Goal: Task Accomplishment & Management: Manage account settings

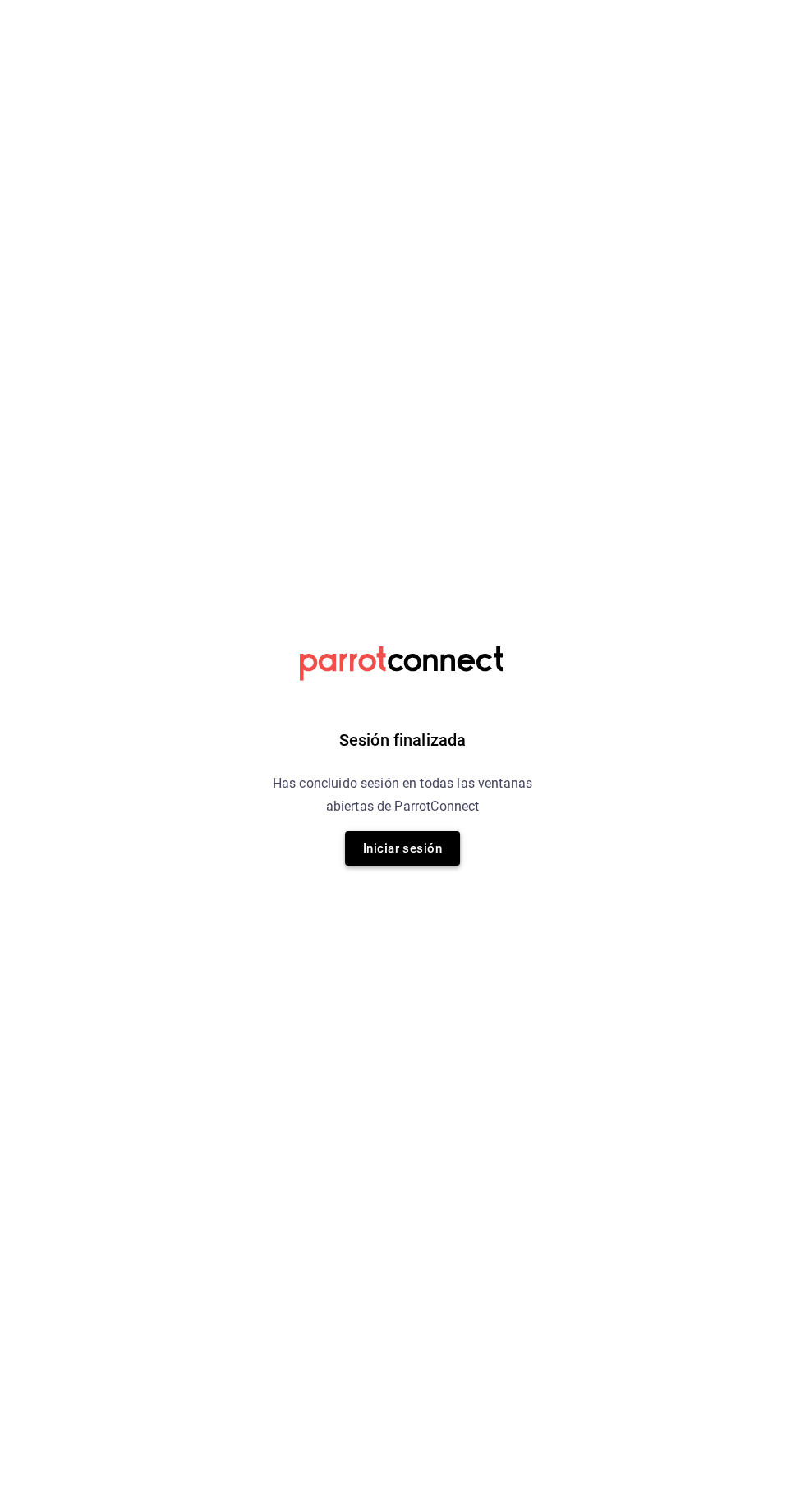
click at [365, 842] on button "Iniciar sesión" at bounding box center [402, 848] width 115 height 34
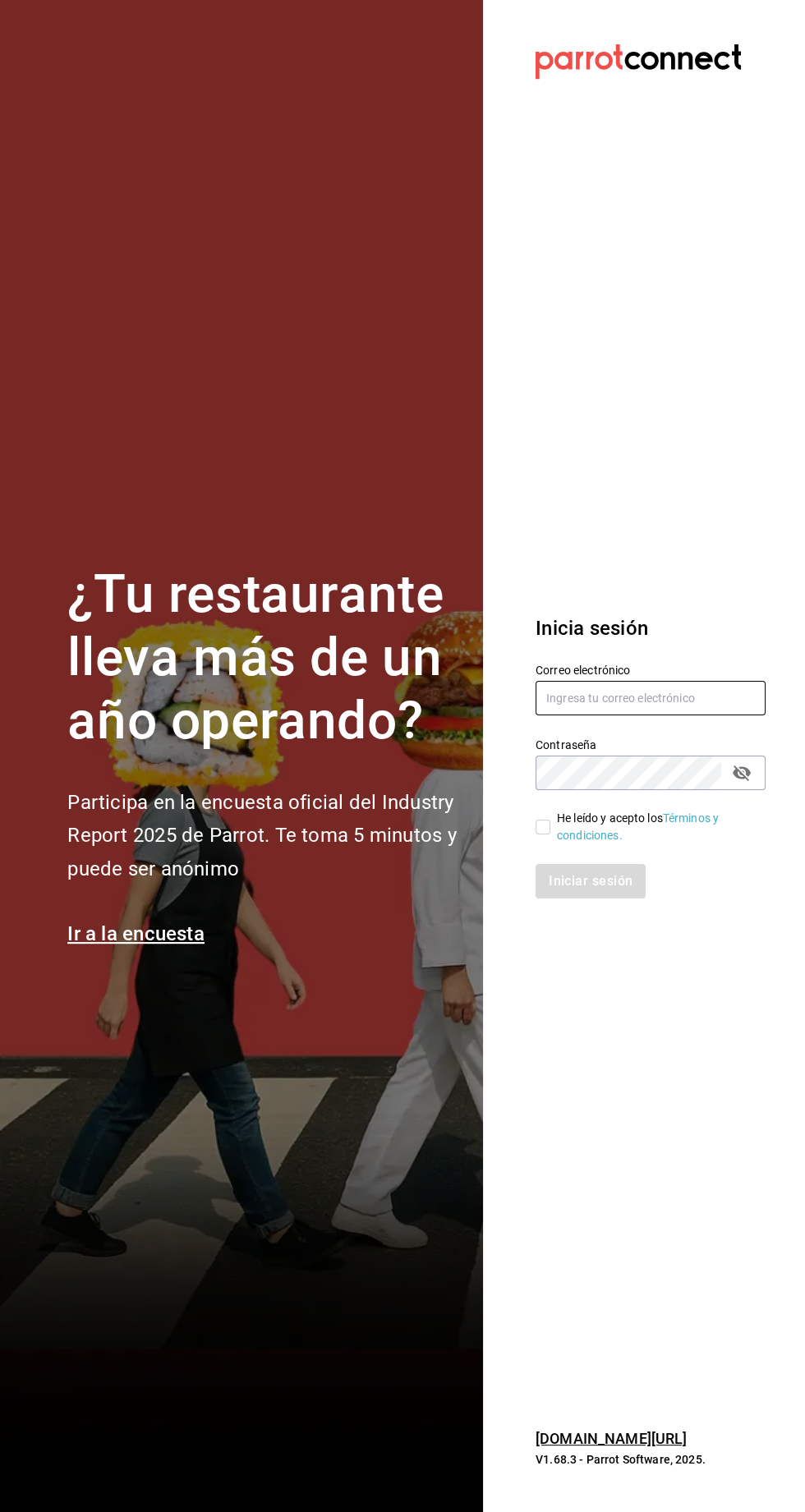
click at [584, 715] on input "text" at bounding box center [650, 697] width 230 height 34
type input "administracion@restaurantelatino.com"
click at [542, 834] on input "He leído y acepto los Términos y condiciones." at bounding box center [543, 828] width 15 height 15
checkbox input "true"
click at [551, 898] on button "Iniciar sesión" at bounding box center [591, 881] width 112 height 34
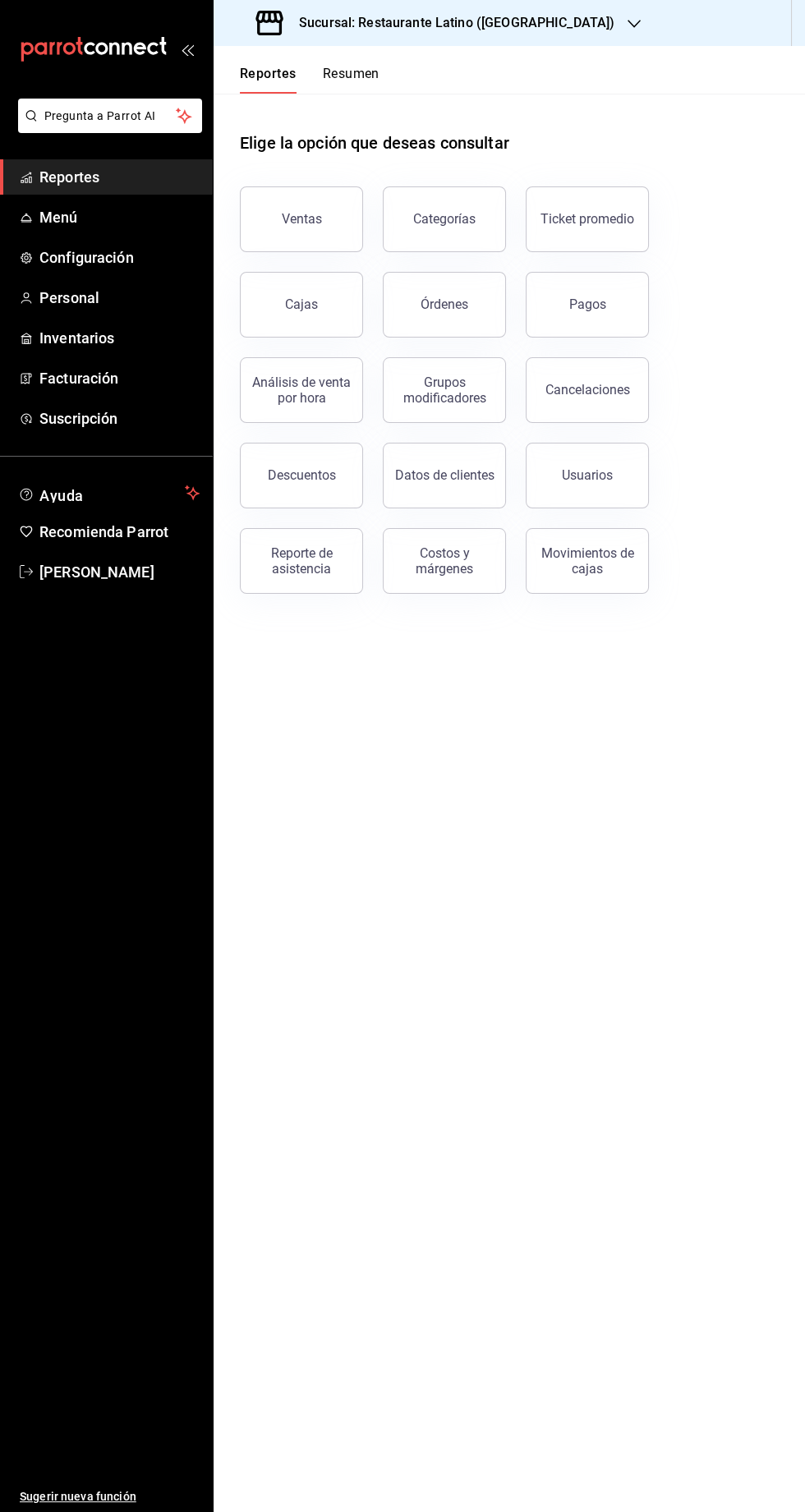
click at [334, 85] on button "Resumen" at bounding box center [350, 80] width 57 height 28
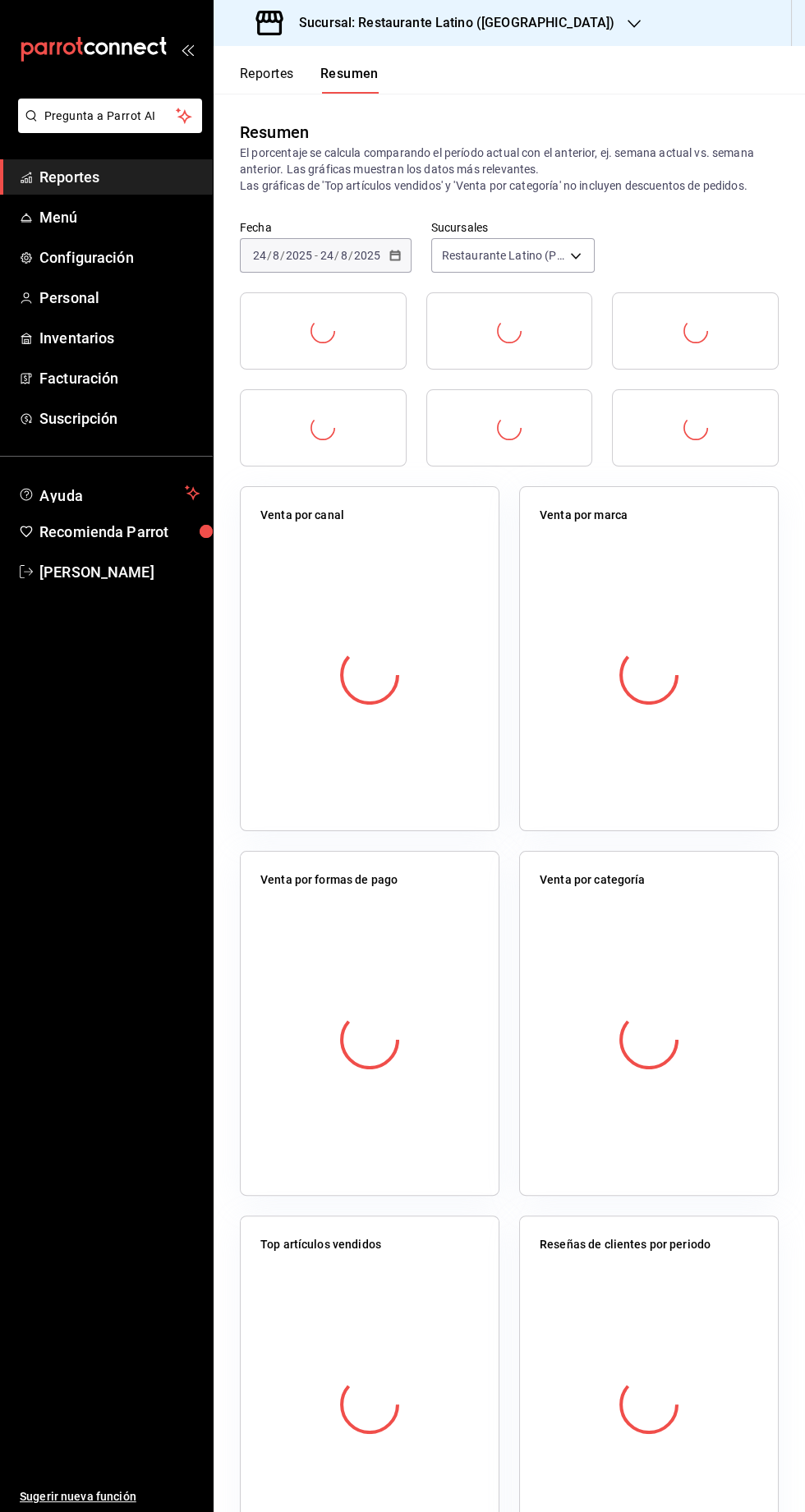
click at [416, 37] on div "Sucursal: Restaurante Latino ([GEOGRAPHIC_DATA])" at bounding box center [437, 22] width 420 height 46
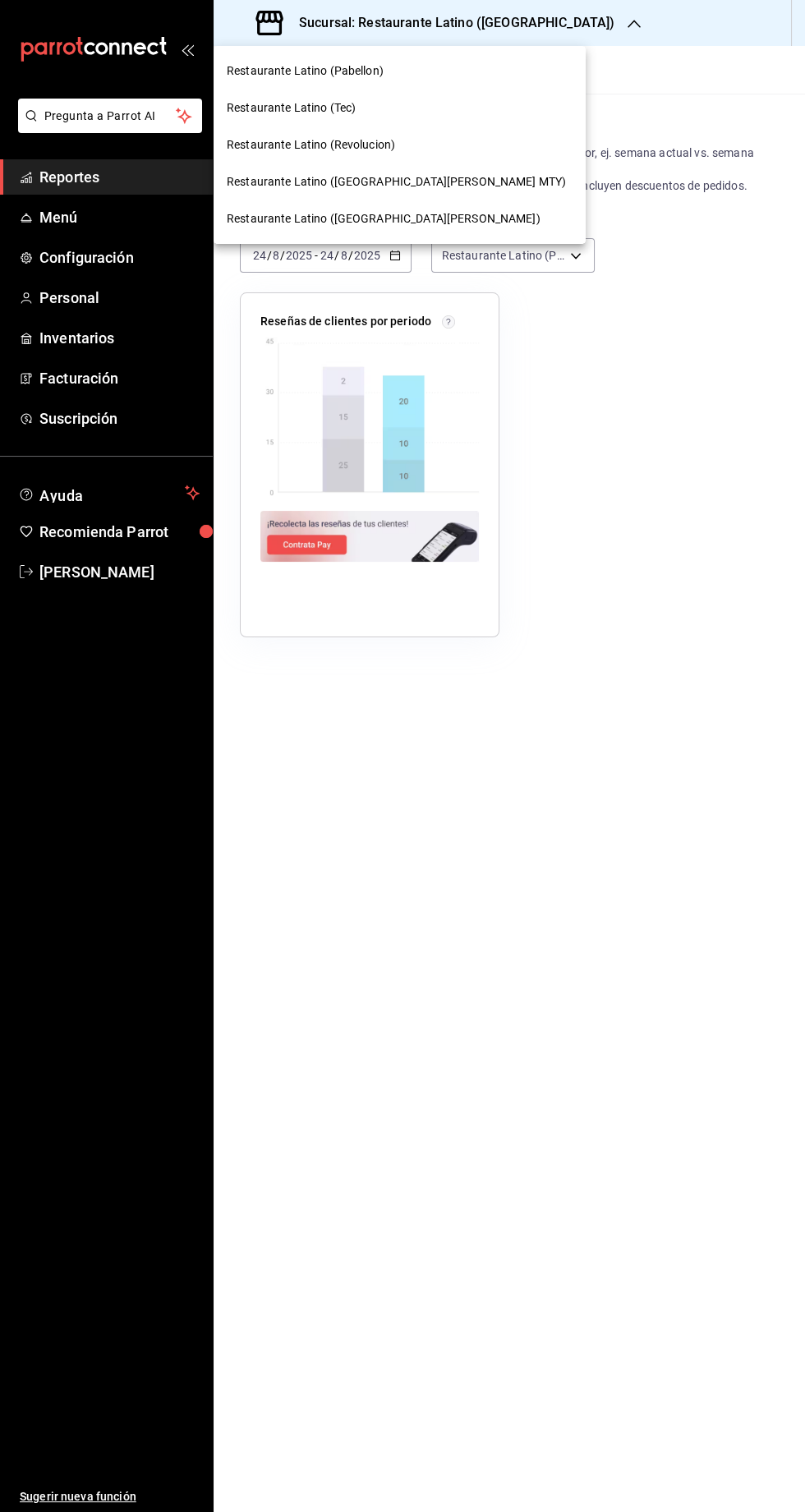
click at [336, 173] on span "Restaurante Latino ([GEOGRAPHIC_DATA][PERSON_NAME] MTY)" at bounding box center [396, 181] width 339 height 18
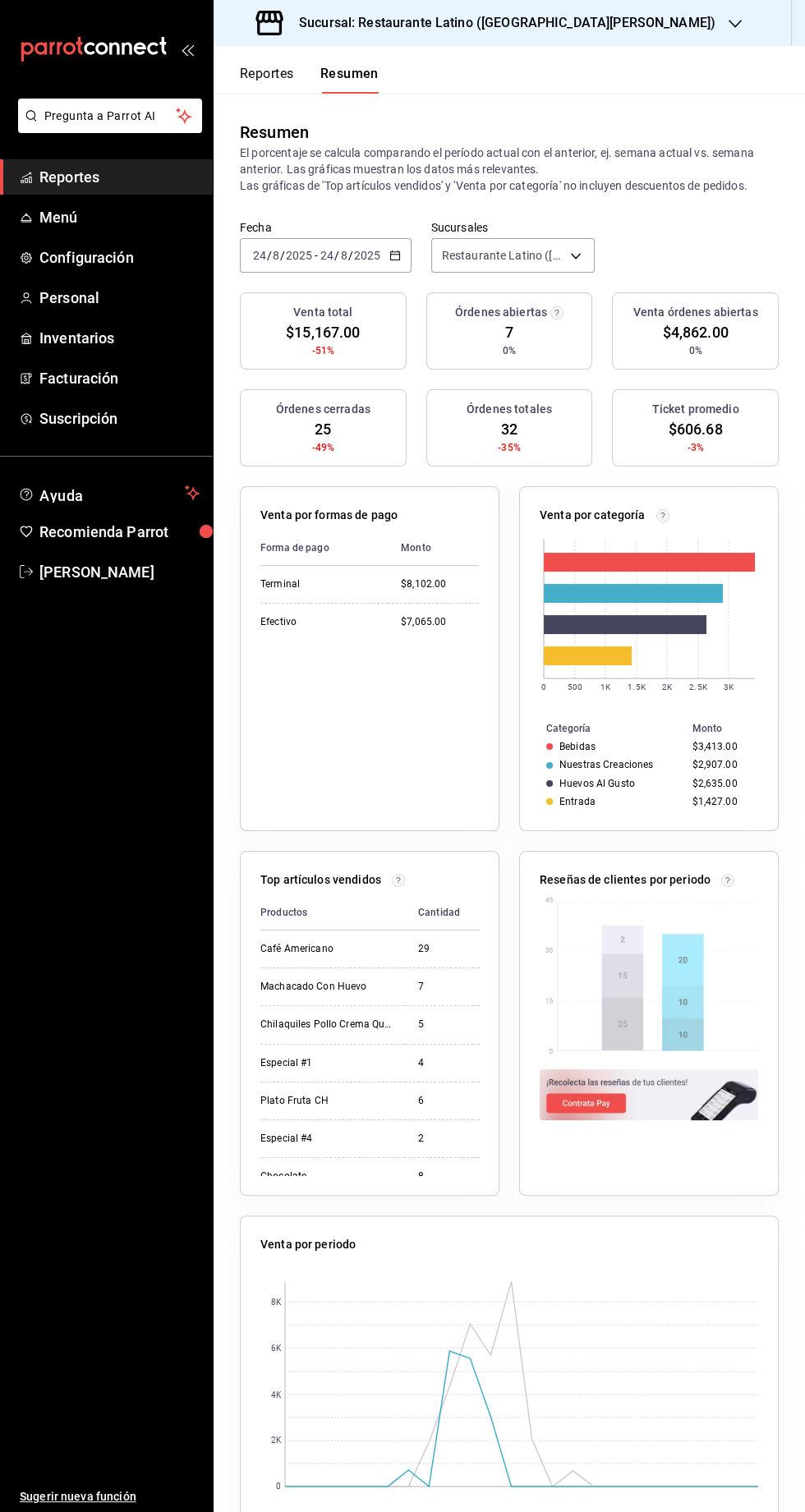
click at [421, 25] on h3 "Sucursal: Restaurante Latino ([GEOGRAPHIC_DATA][PERSON_NAME])" at bounding box center [500, 22] width 429 height 20
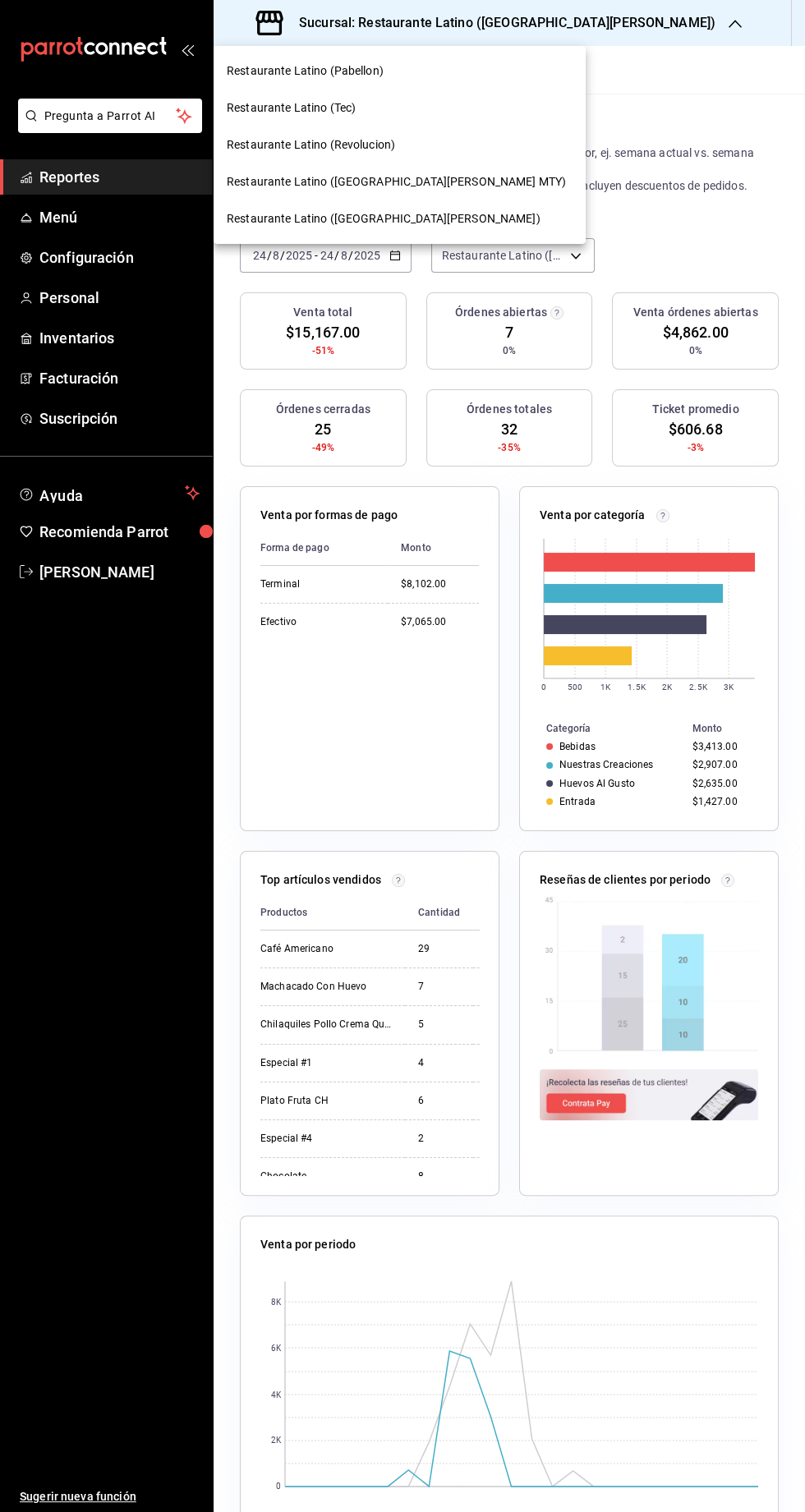
click at [313, 152] on span "Restaurante Latino (Revolucion)" at bounding box center [310, 145] width 168 height 18
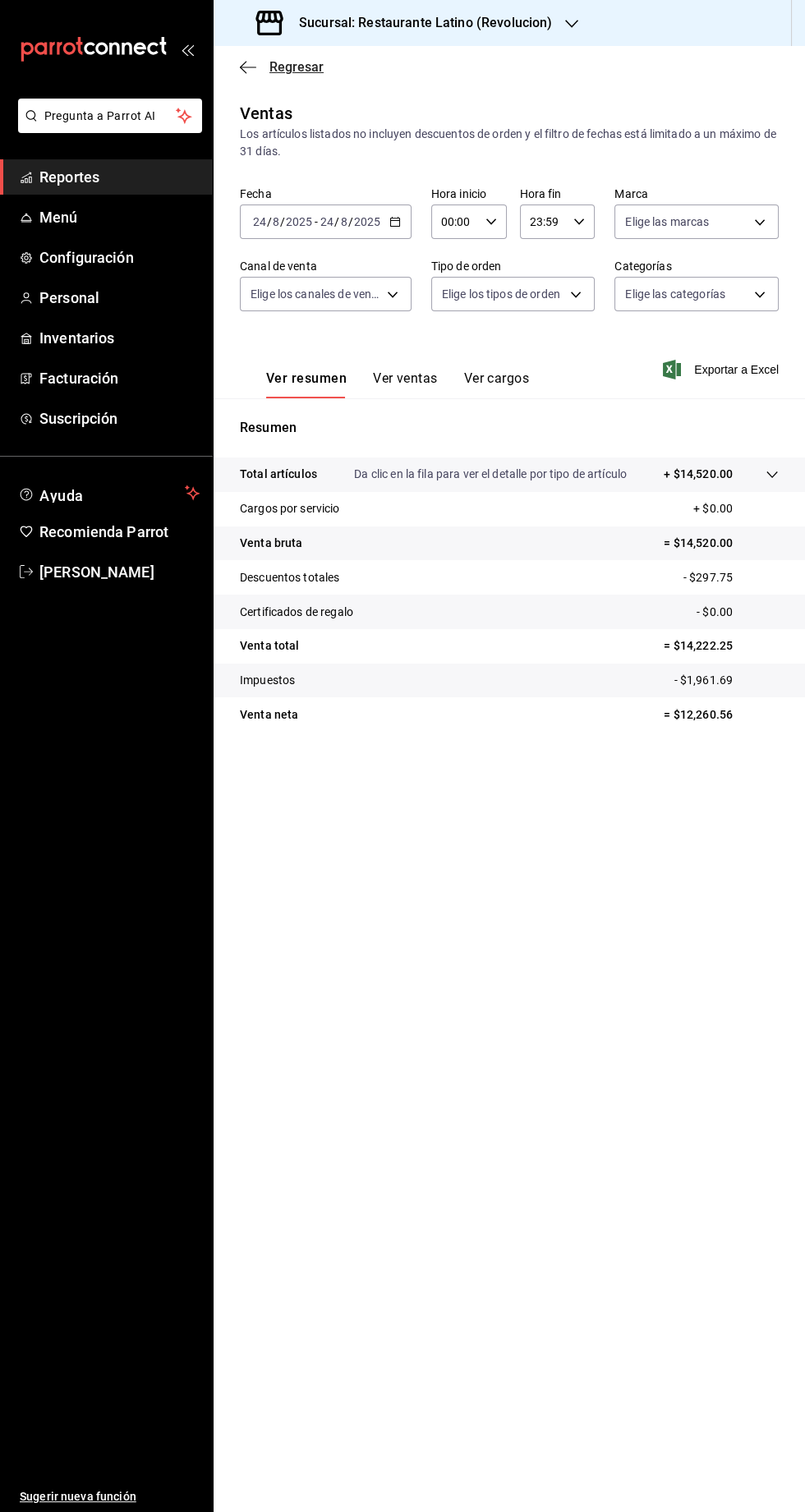
click at [283, 67] on span "Regresar" at bounding box center [297, 67] width 54 height 16
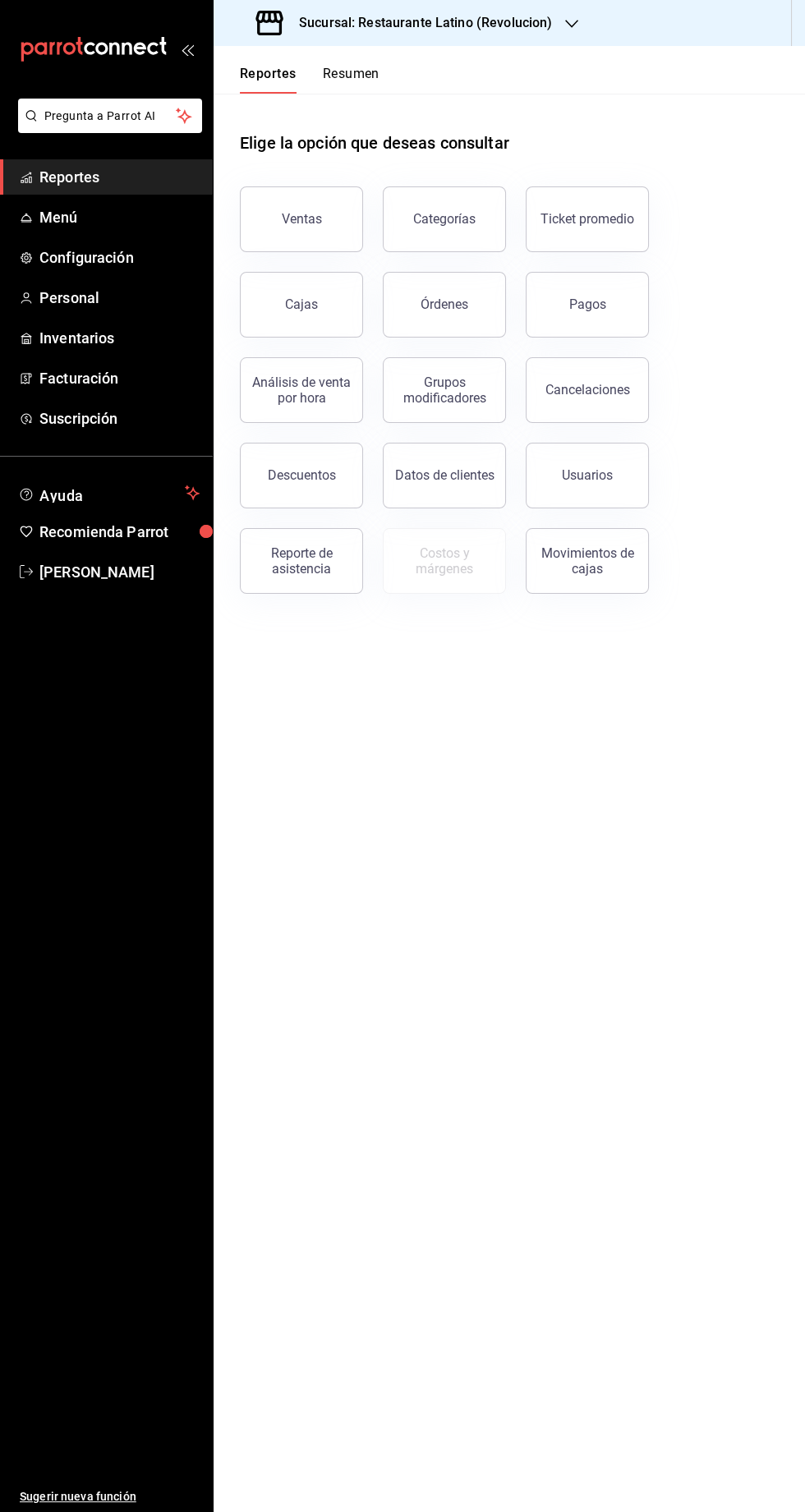
click at [455, 35] on div "Sucursal: Restaurante Latino (Revolucion)" at bounding box center [405, 22] width 358 height 46
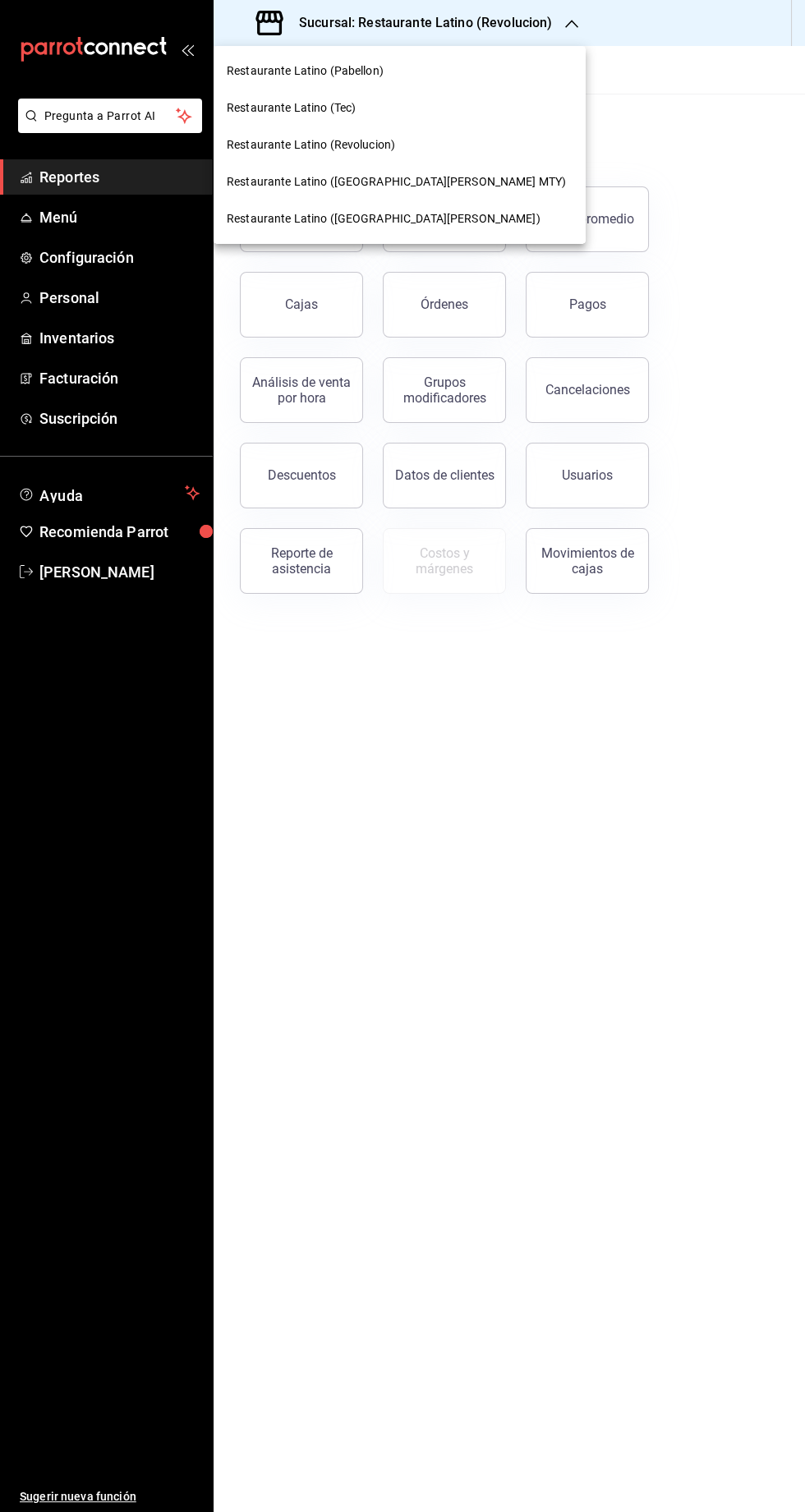
click at [750, 723] on div at bounding box center [402, 756] width 805 height 1512
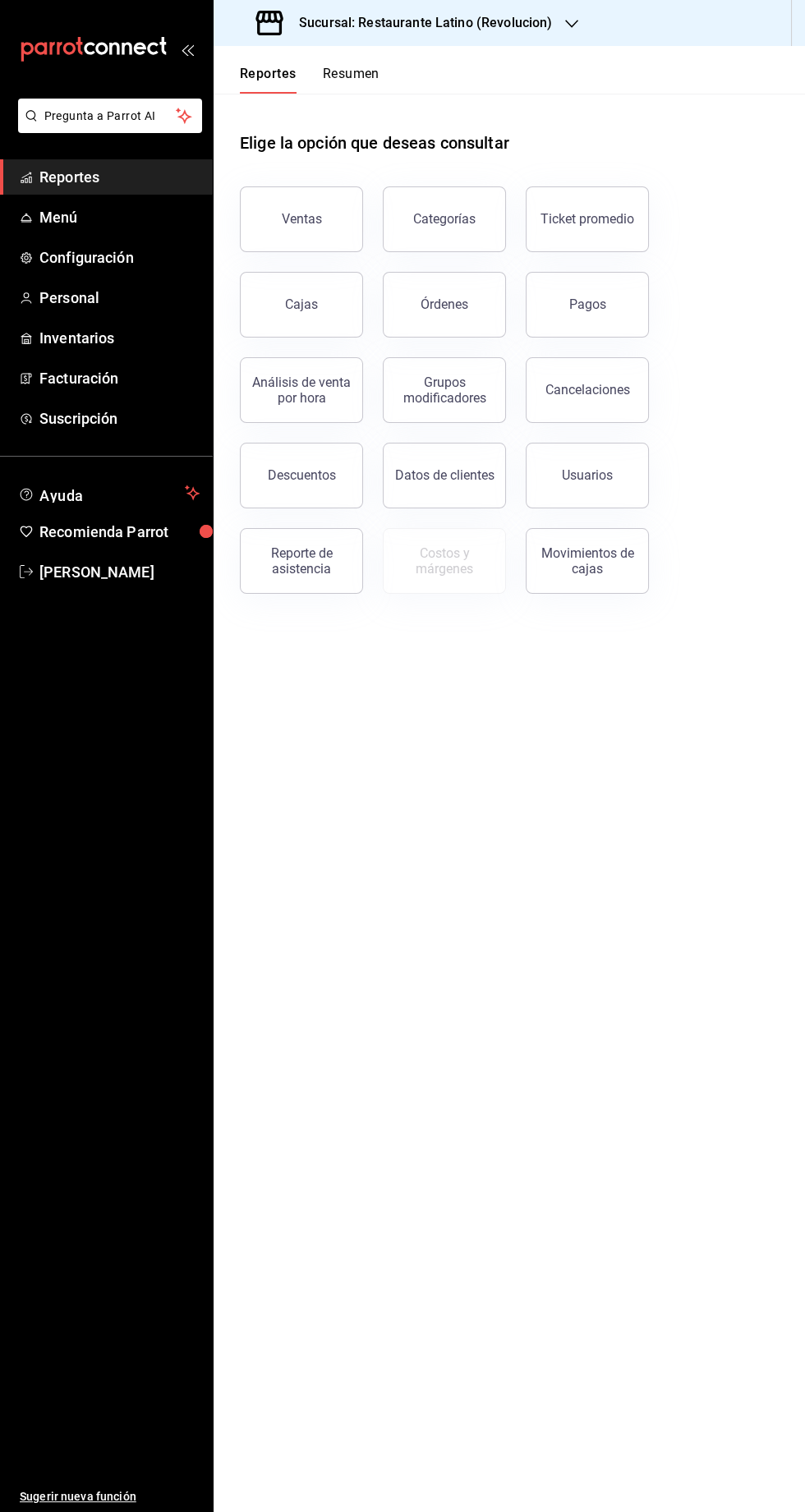
click at [347, 73] on button "Resumen" at bounding box center [350, 80] width 57 height 28
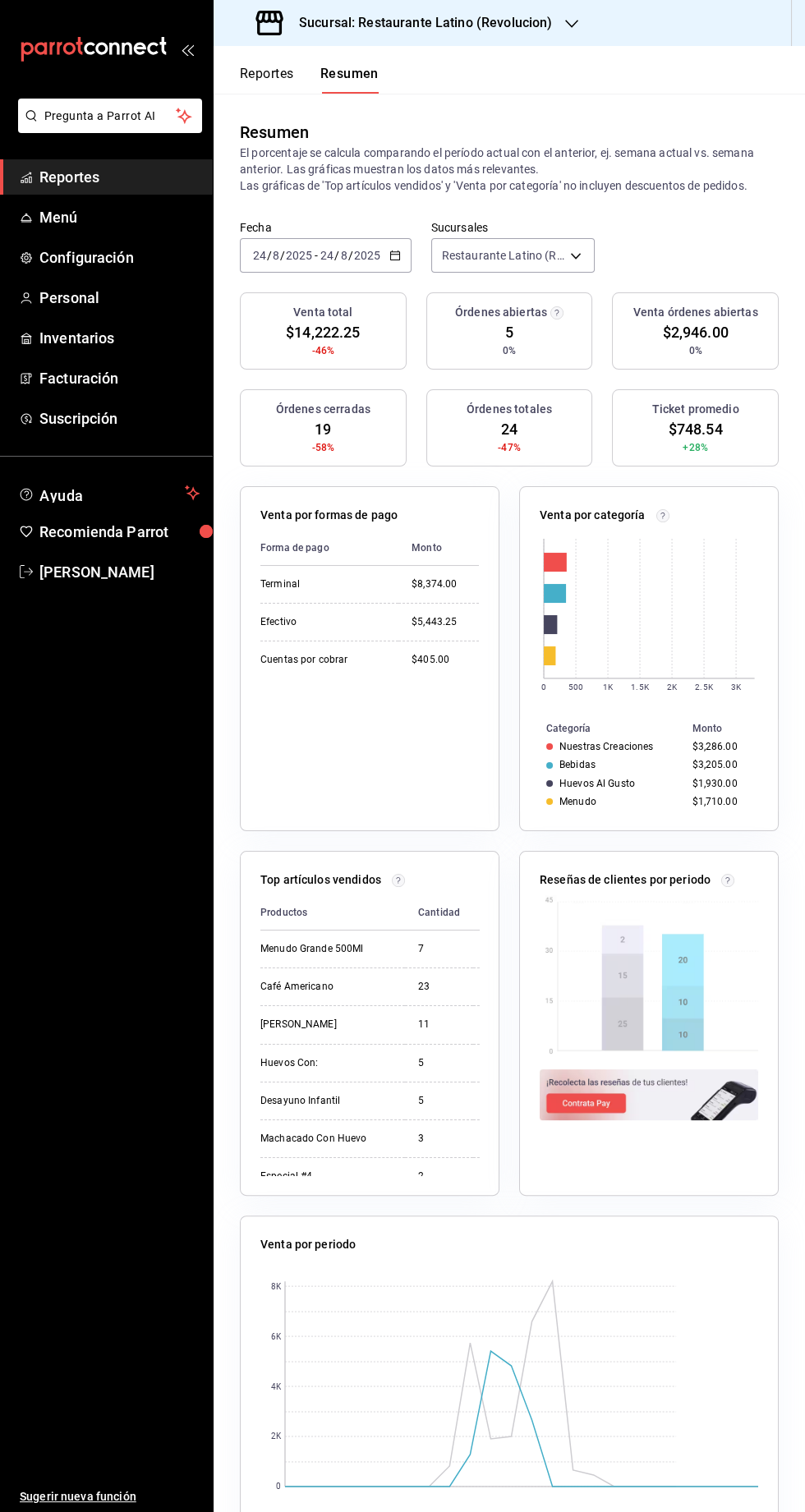
click at [461, 22] on h3 "Sucursal: Restaurante Latino (Revolucion)" at bounding box center [418, 22] width 266 height 20
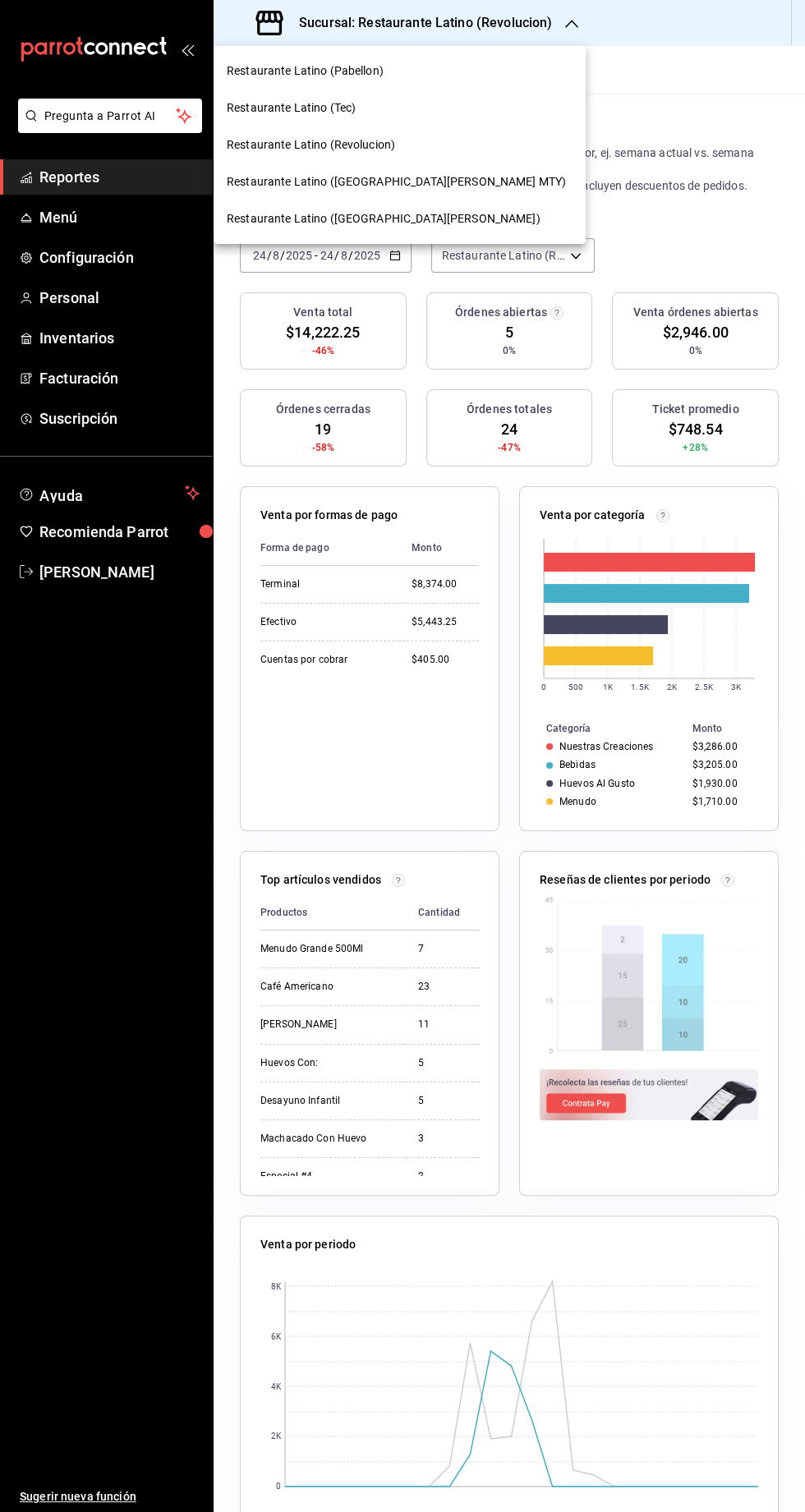
click at [355, 181] on span "Restaurante Latino ([GEOGRAPHIC_DATA][PERSON_NAME] MTY)" at bounding box center [396, 181] width 339 height 18
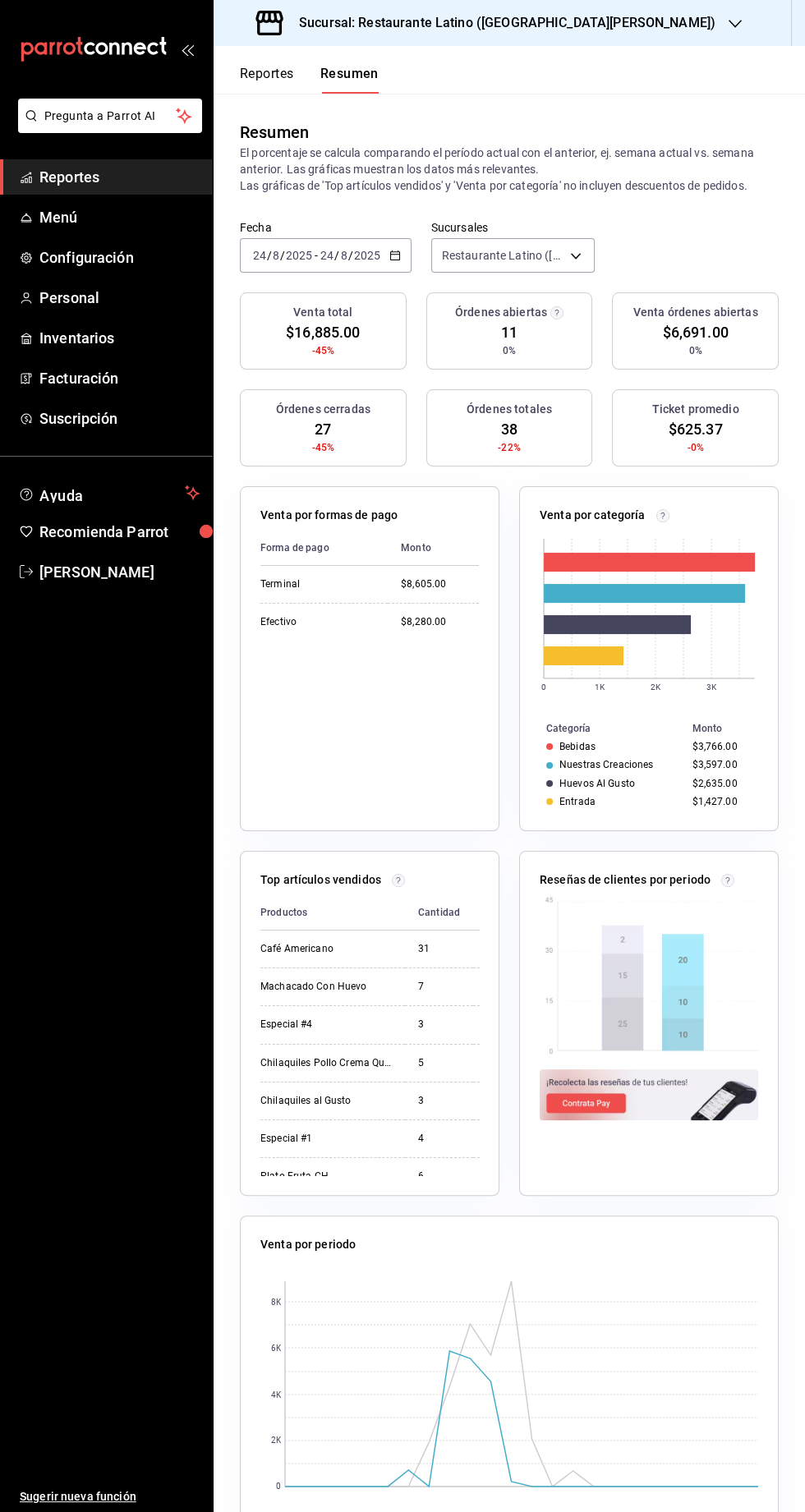
click at [510, 39] on div "Sucursal: Restaurante Latino ([GEOGRAPHIC_DATA][PERSON_NAME])" at bounding box center [487, 22] width 521 height 46
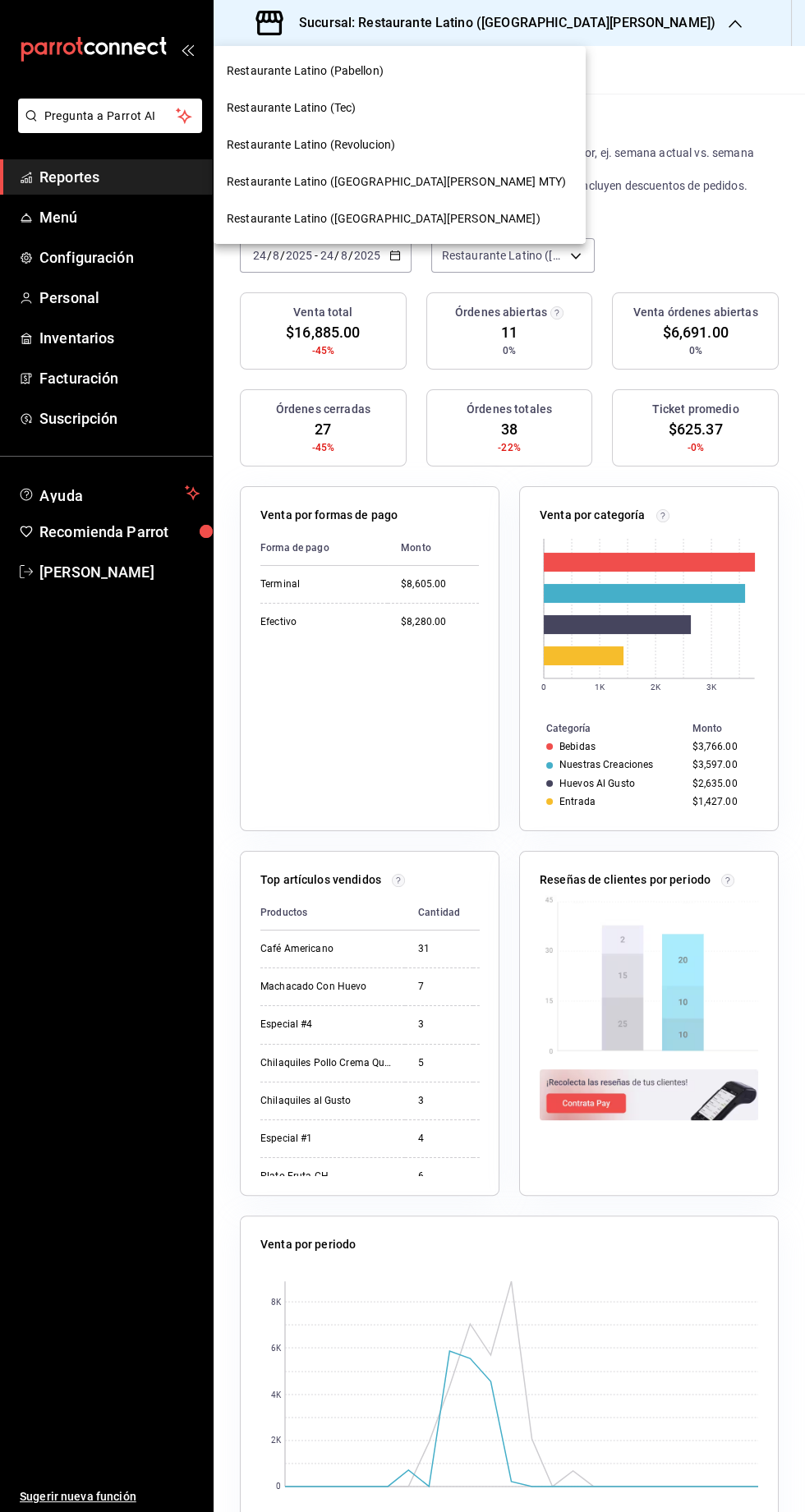
click at [331, 144] on span "Restaurante Latino (Revolucion)" at bounding box center [310, 145] width 168 height 18
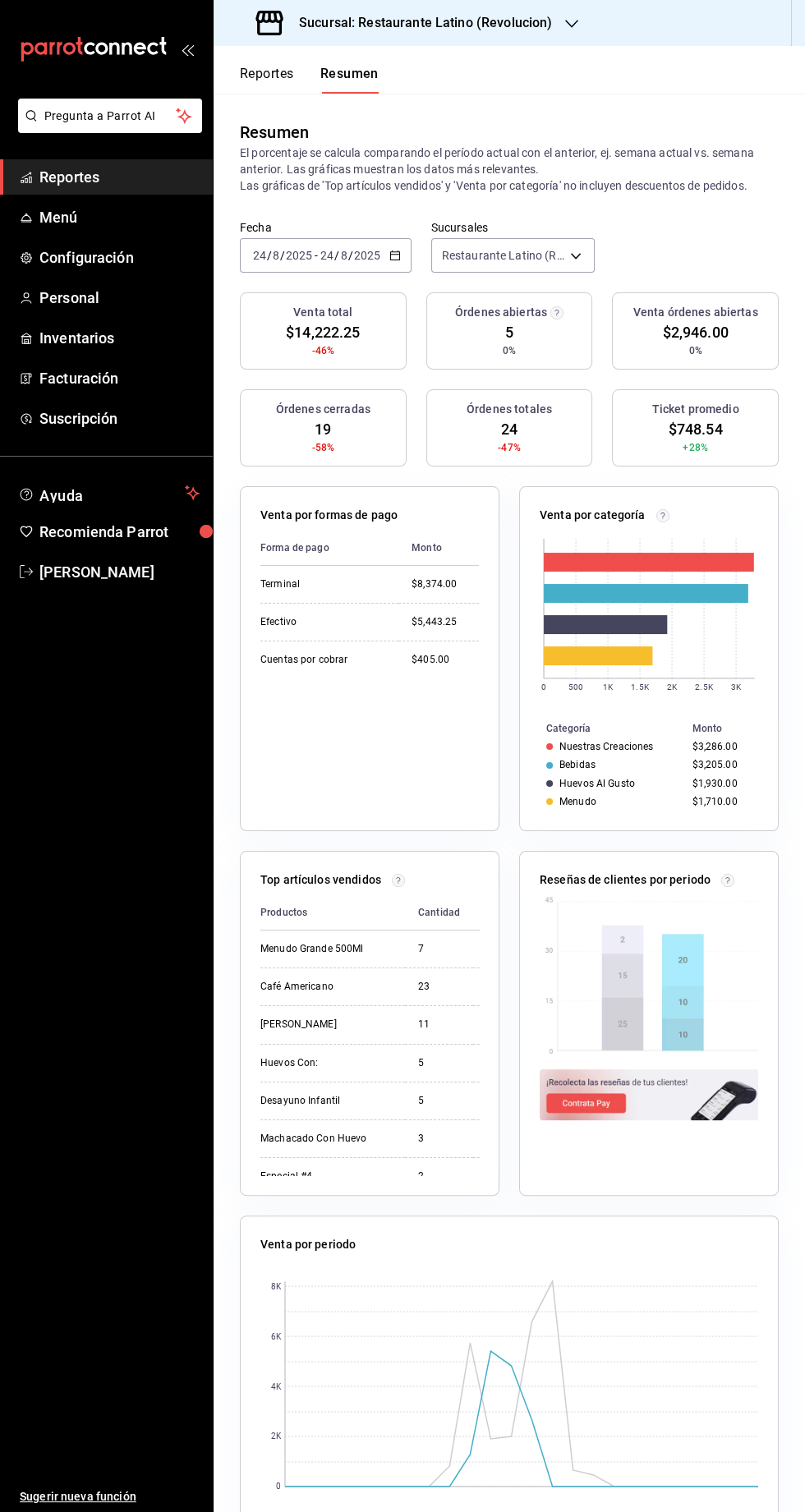
click at [470, 40] on div "Sucursal: Restaurante Latino (Revolucion)" at bounding box center [405, 22] width 358 height 46
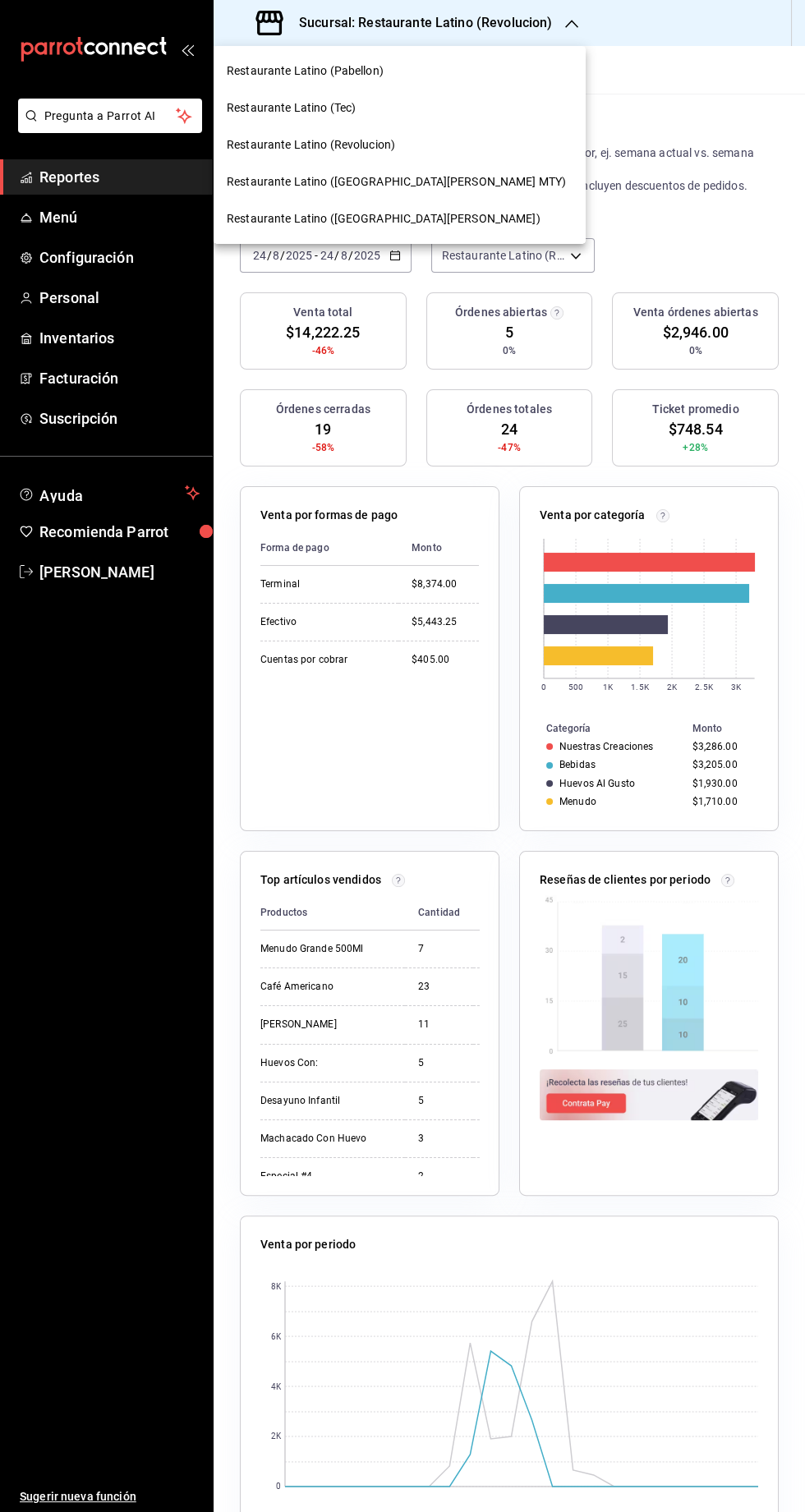
click at [331, 201] on div "Restaurante Latino ([GEOGRAPHIC_DATA][PERSON_NAME])" at bounding box center [400, 219] width 372 height 37
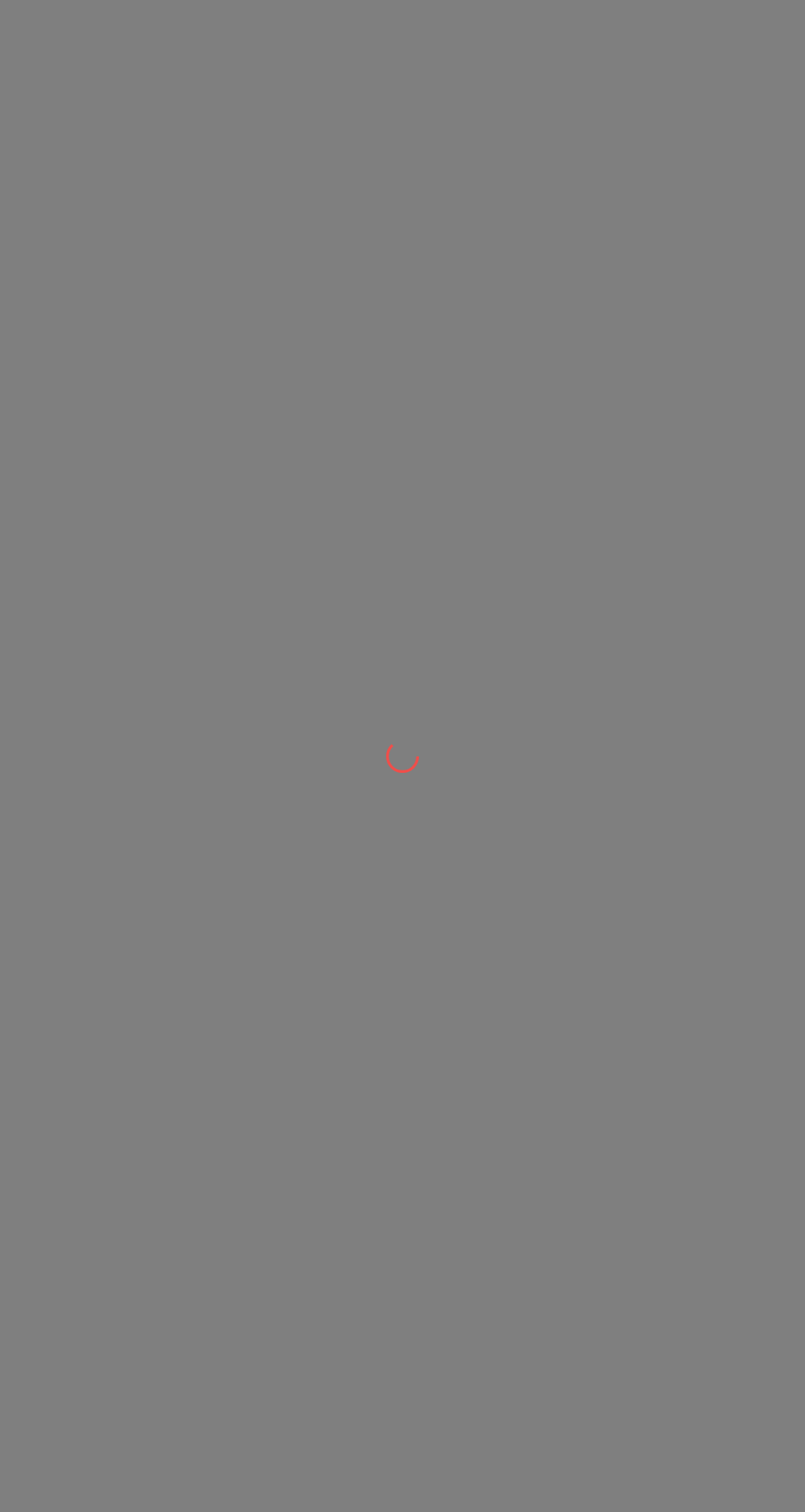
click at [368, 156] on div at bounding box center [402, 756] width 805 height 1512
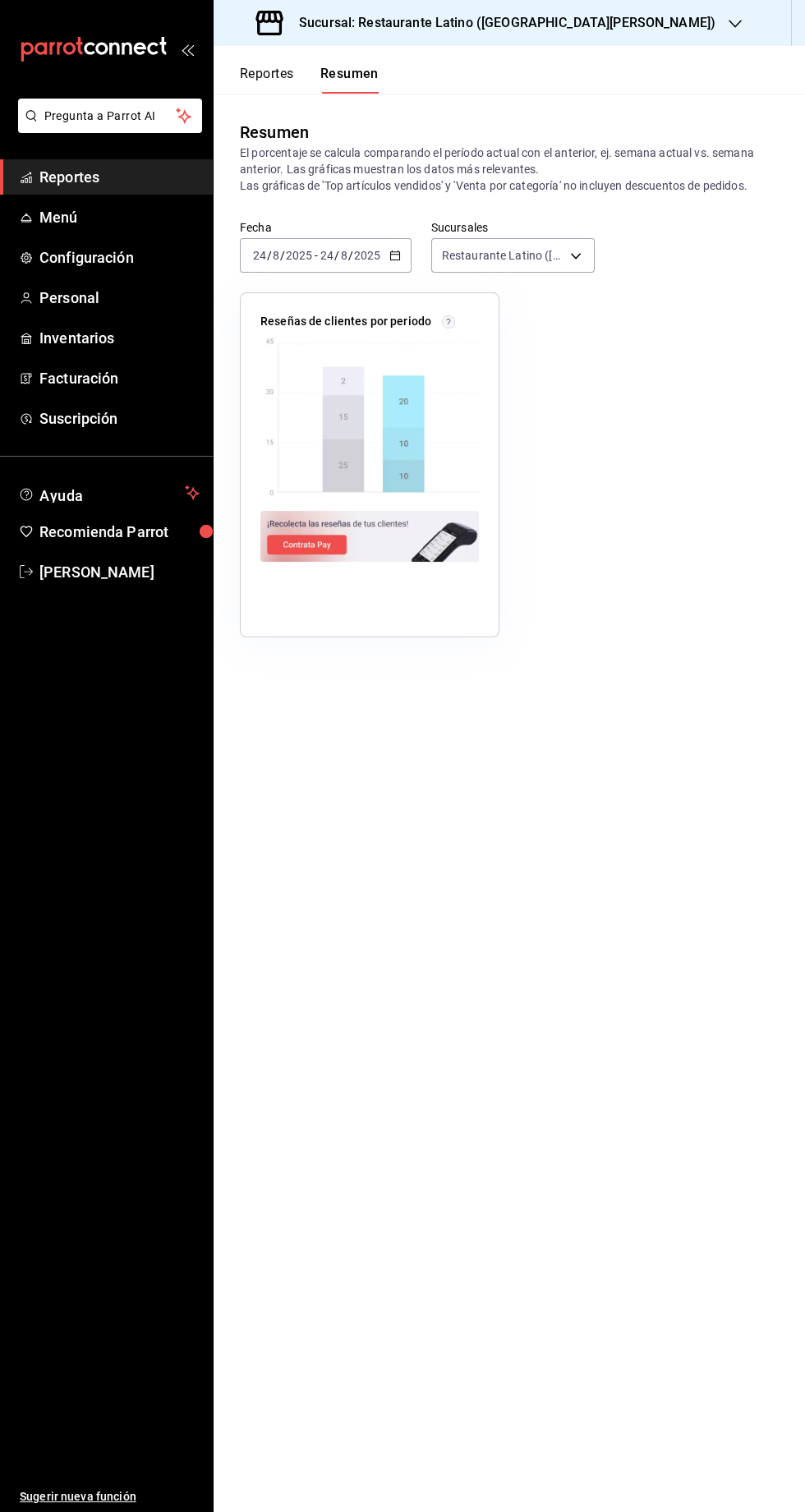
click at [494, 30] on h3 "Sucursal: Restaurante Latino ([GEOGRAPHIC_DATA][PERSON_NAME])" at bounding box center [500, 22] width 429 height 20
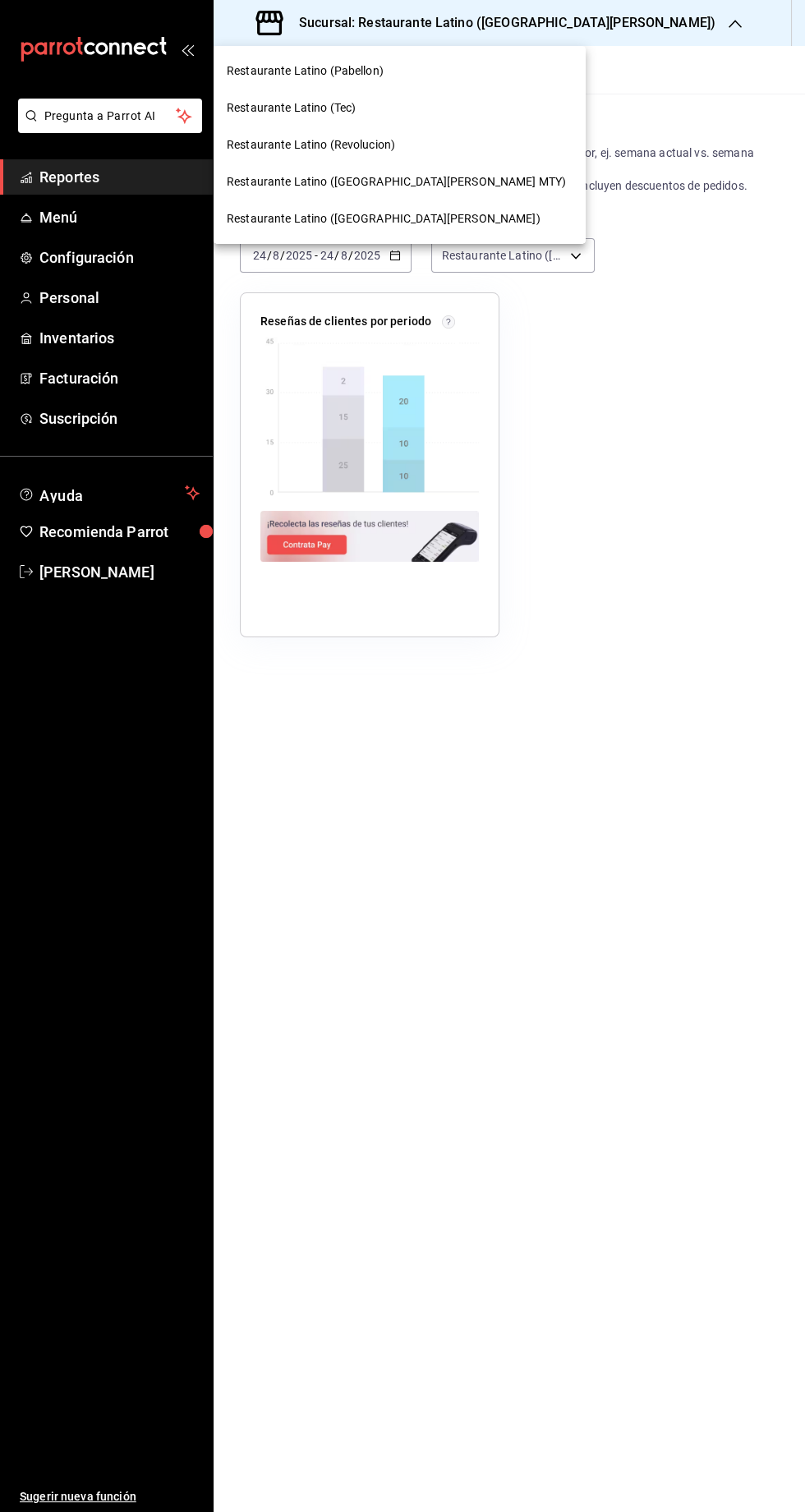
click at [340, 142] on span "Restaurante Latino (Revolucion)" at bounding box center [310, 145] width 168 height 18
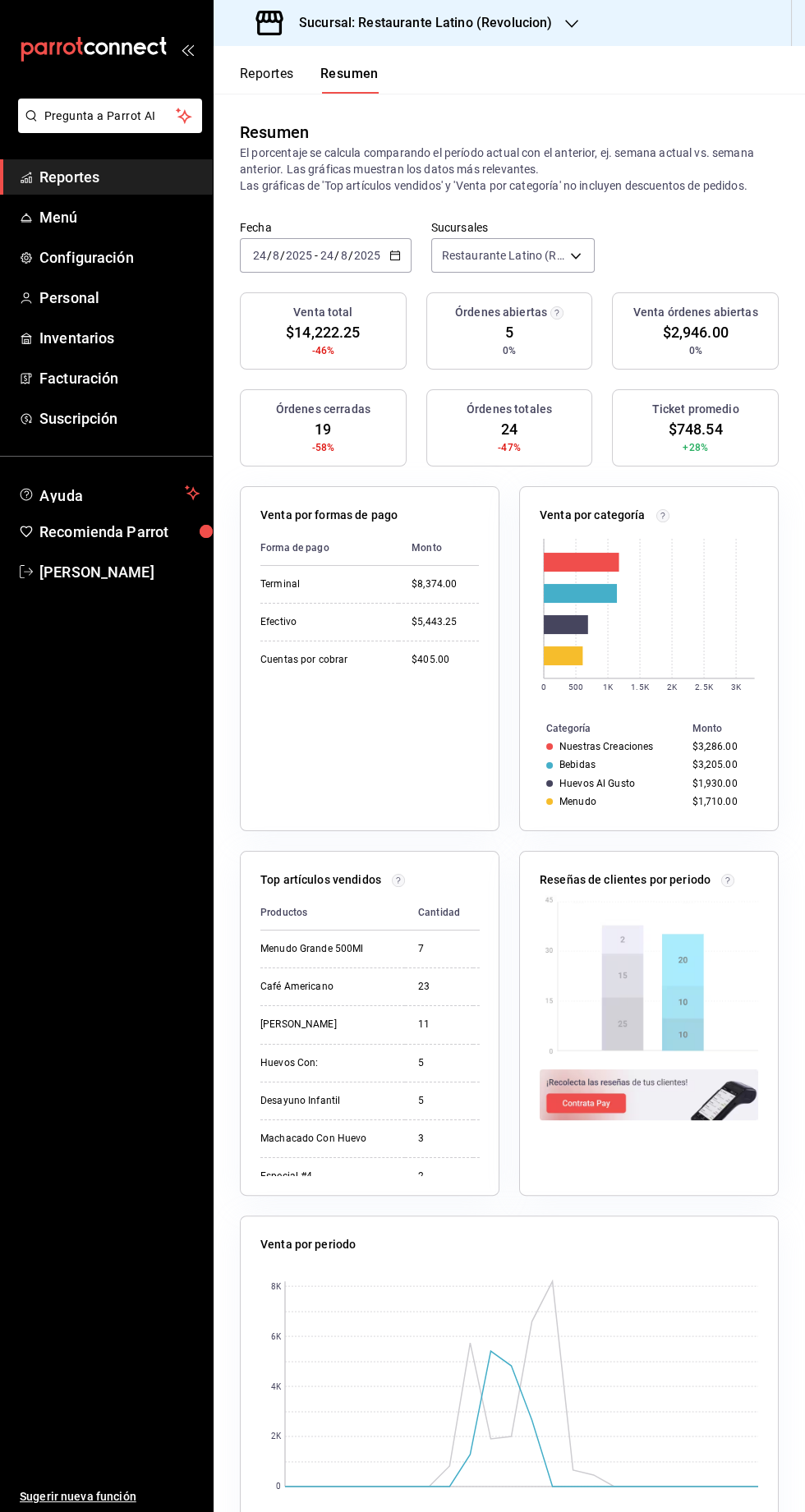
click at [419, 24] on h3 "Sucursal: Restaurante Latino (Revolucion)" at bounding box center [418, 22] width 266 height 20
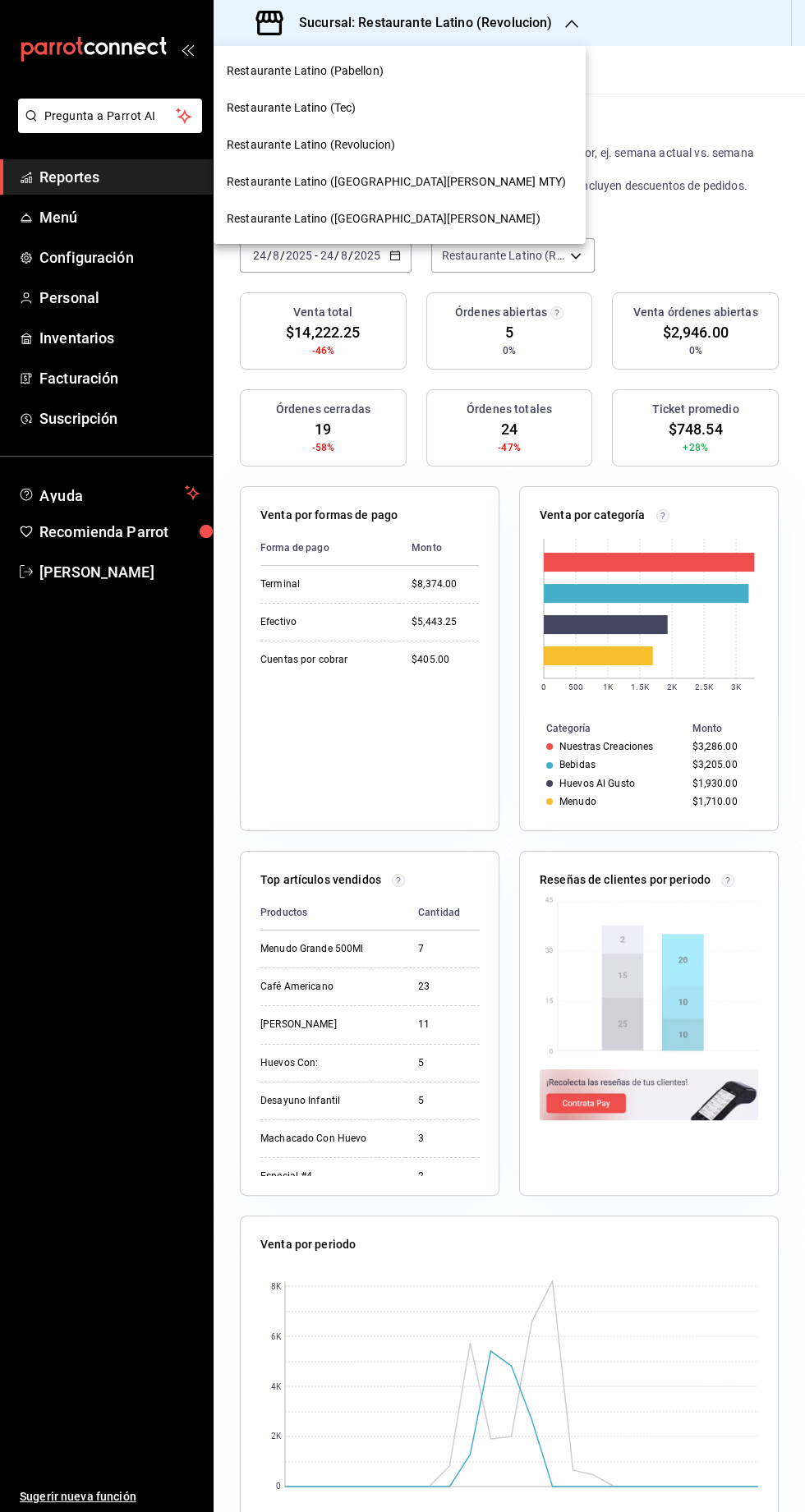
click at [367, 187] on span "Restaurante Latino ([GEOGRAPHIC_DATA][PERSON_NAME] MTY)" at bounding box center [396, 181] width 339 height 18
